Goal: Task Accomplishment & Management: Manage account settings

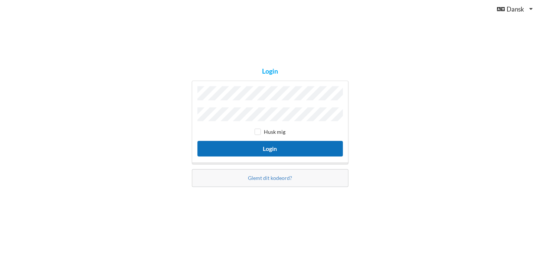
click at [274, 142] on button "Login" at bounding box center [271, 148] width 146 height 15
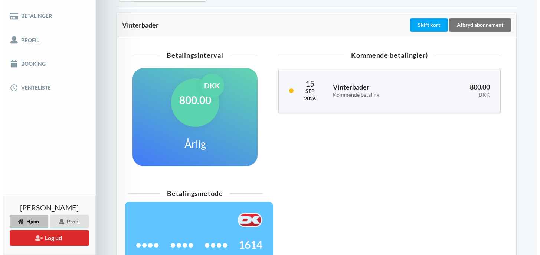
scroll to position [137, 0]
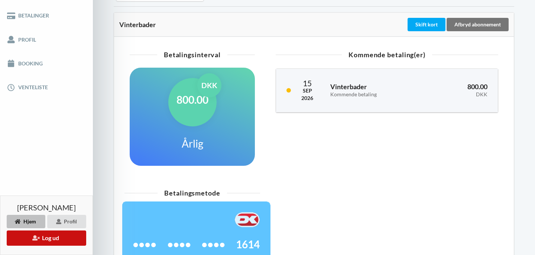
click at [53, 235] on button "Log ud" at bounding box center [46, 237] width 79 height 15
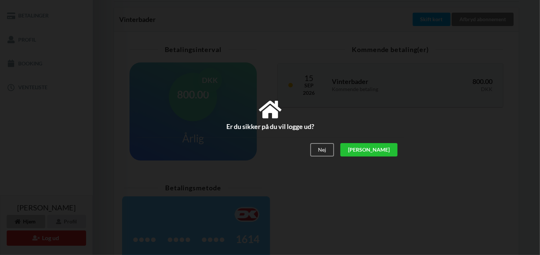
click at [388, 149] on div "[PERSON_NAME]" at bounding box center [368, 149] width 57 height 13
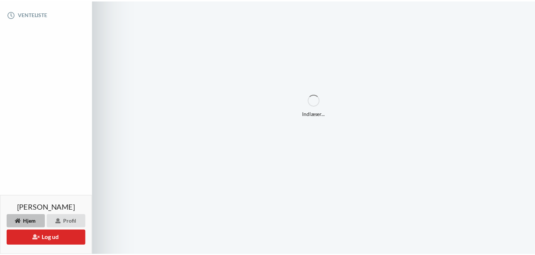
scroll to position [64, 0]
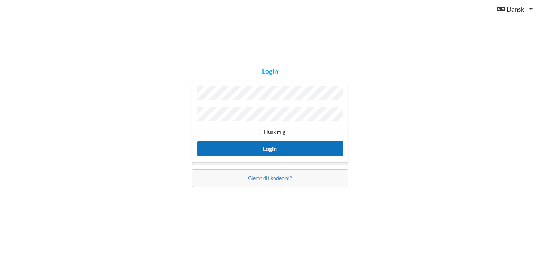
click at [251, 147] on button "Login" at bounding box center [271, 148] width 146 height 15
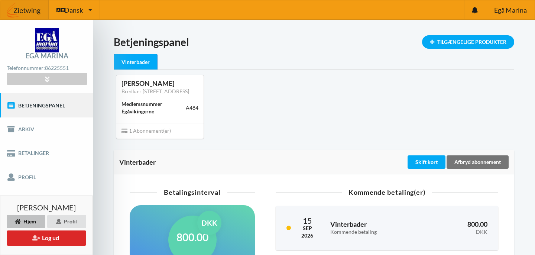
click at [162, 123] on div "1 Abonnement(er)" at bounding box center [159, 131] width 87 height 16
click at [50, 237] on button "Log ud" at bounding box center [46, 237] width 79 height 15
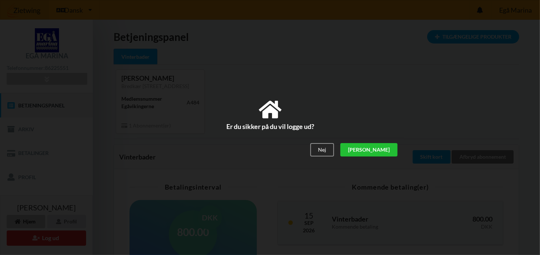
click at [388, 149] on div "[PERSON_NAME]" at bounding box center [368, 149] width 57 height 13
